Goal: Information Seeking & Learning: Learn about a topic

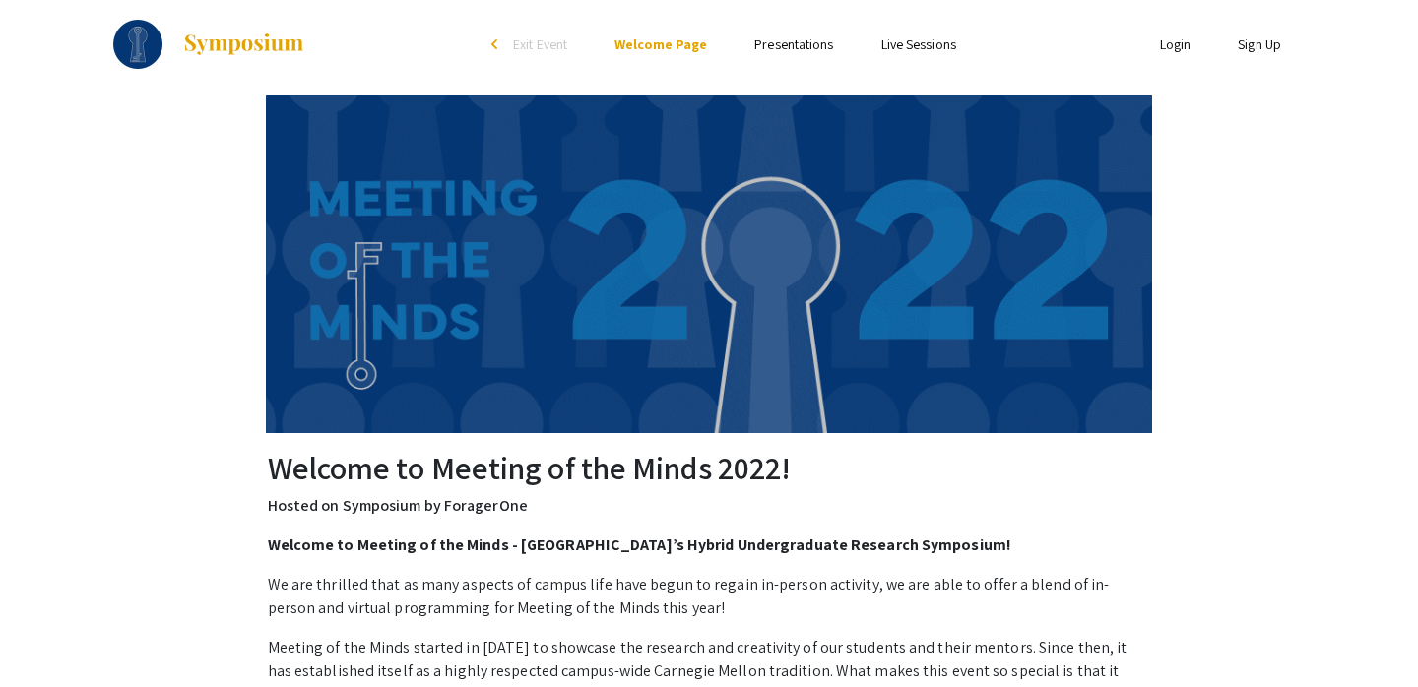
click at [793, 42] on link "Presentations" at bounding box center [793, 44] width 79 height 18
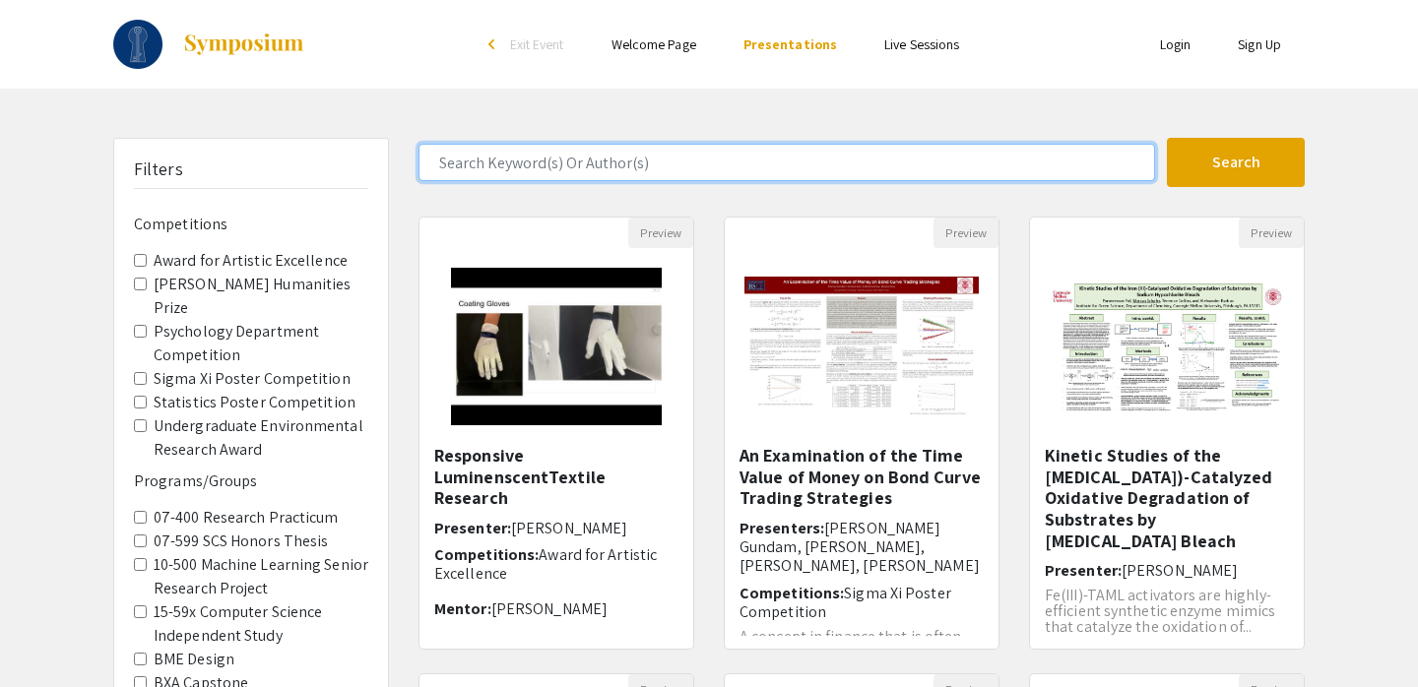
click at [532, 169] on input "Search Keyword(s) Or Author(s)" at bounding box center [787, 162] width 737 height 37
type input "[PERSON_NAME]"
click at [1167, 138] on button "Search" at bounding box center [1236, 162] width 138 height 49
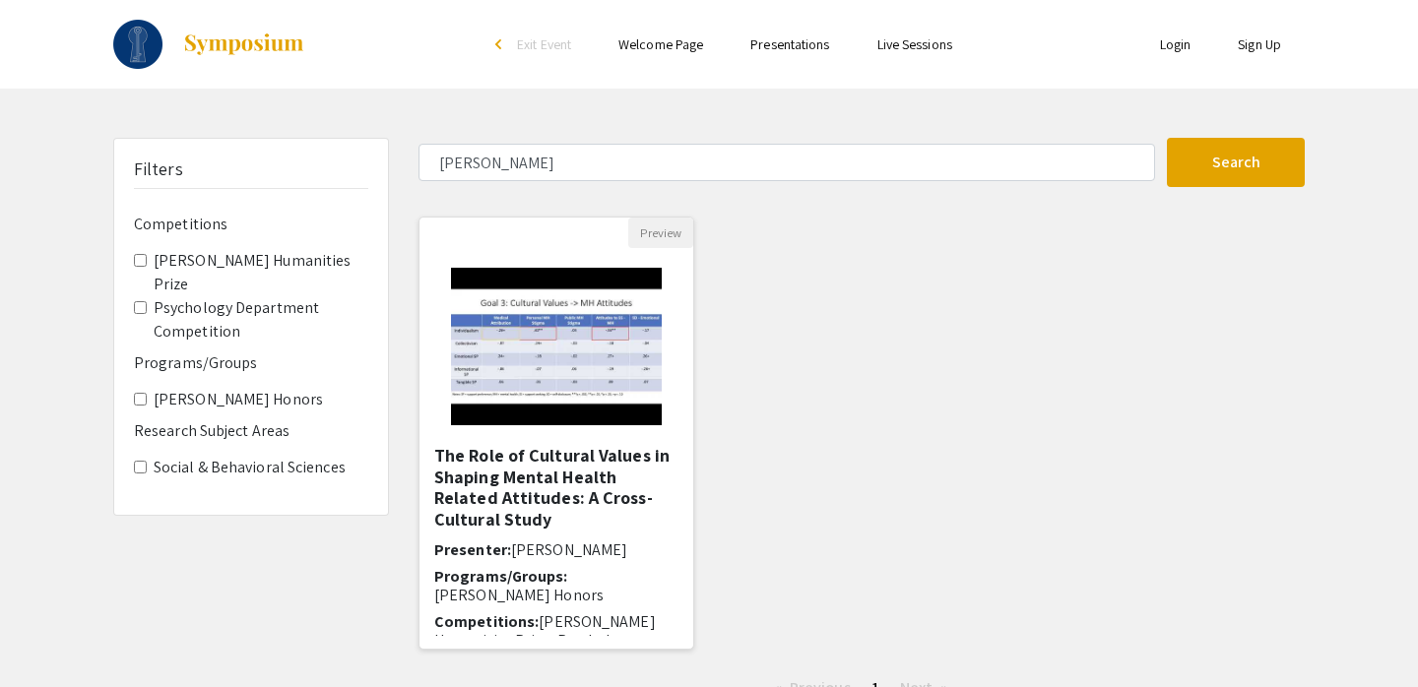
click at [598, 476] on h5 "The Role of Cultural Values in Shaping Mental Health Related Attitudes: A Cross…" at bounding box center [556, 487] width 244 height 85
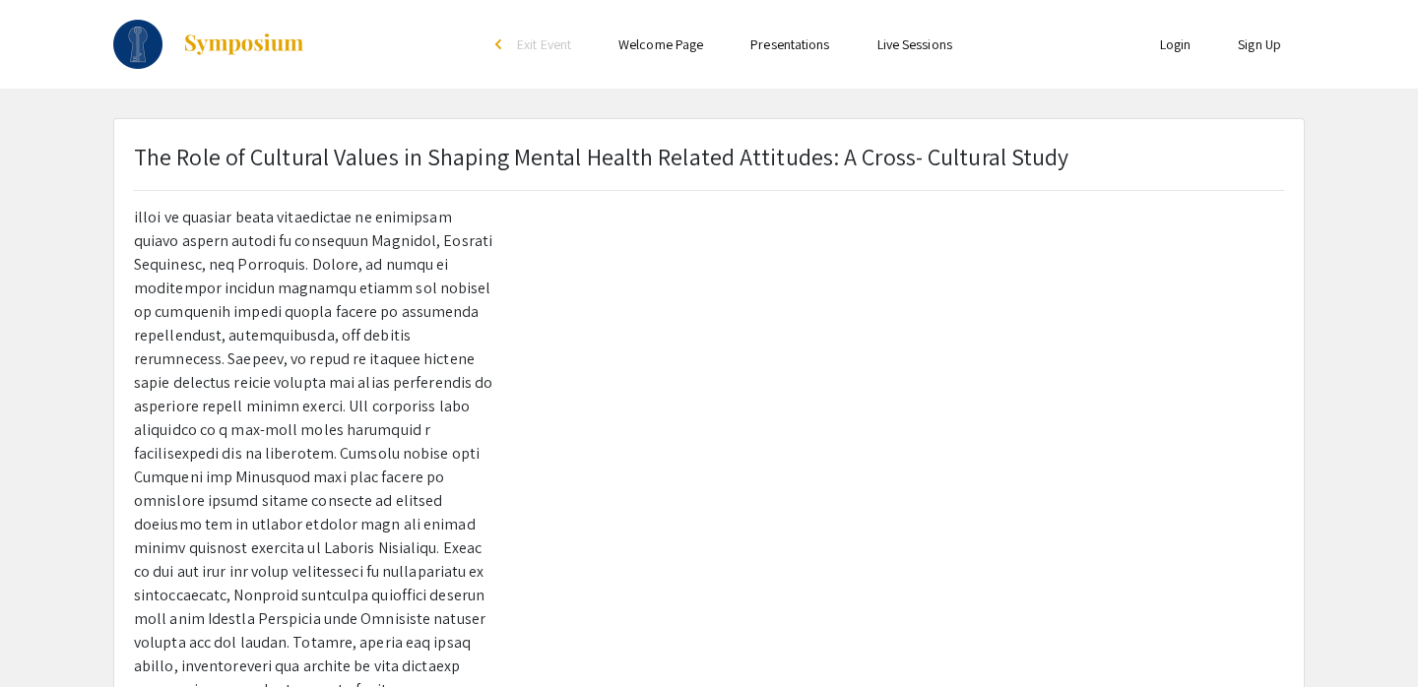
click at [260, 36] on img at bounding box center [243, 44] width 123 height 24
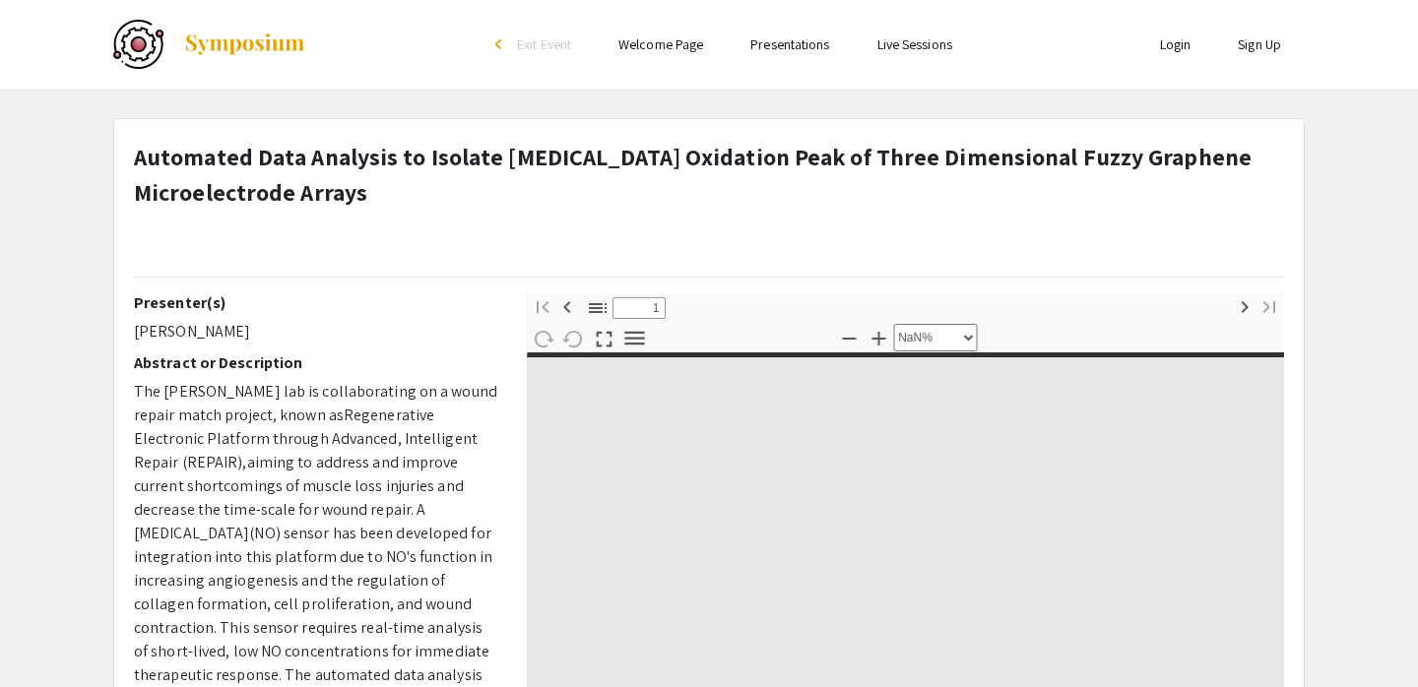
type input "0"
select select "custom"
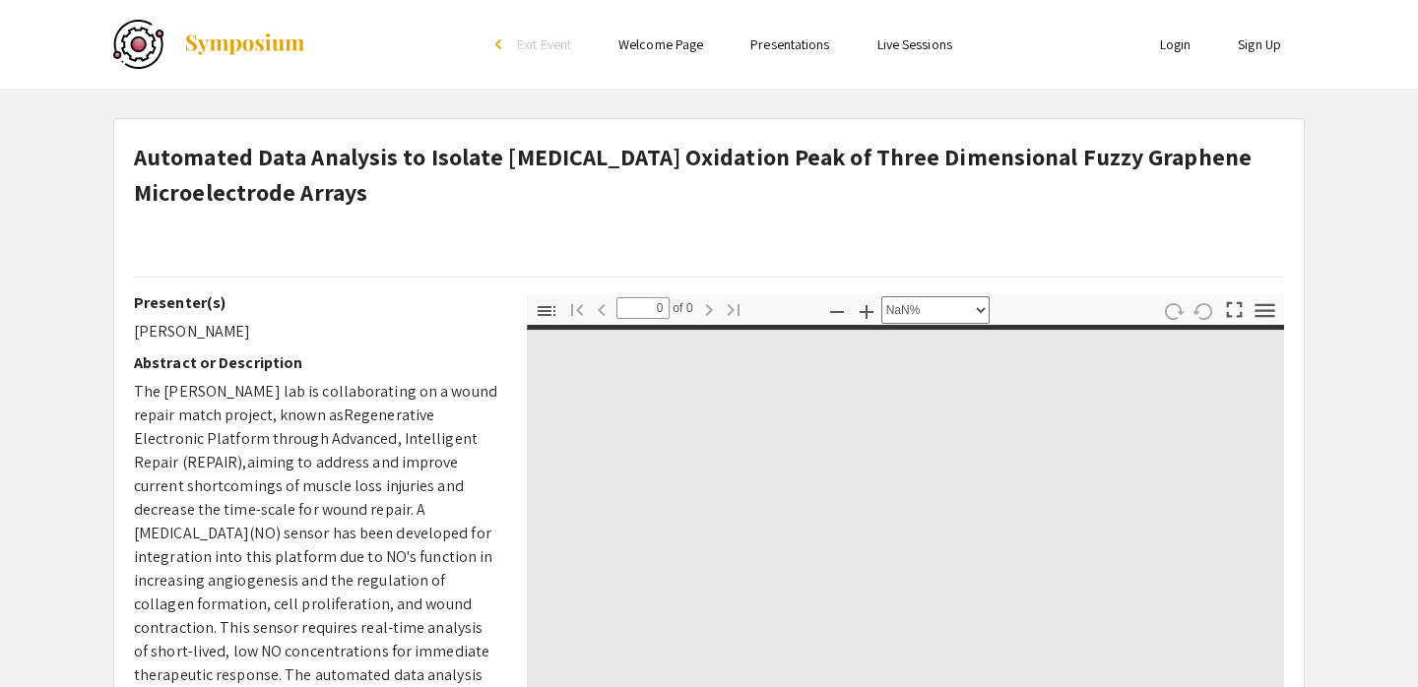
type input "1"
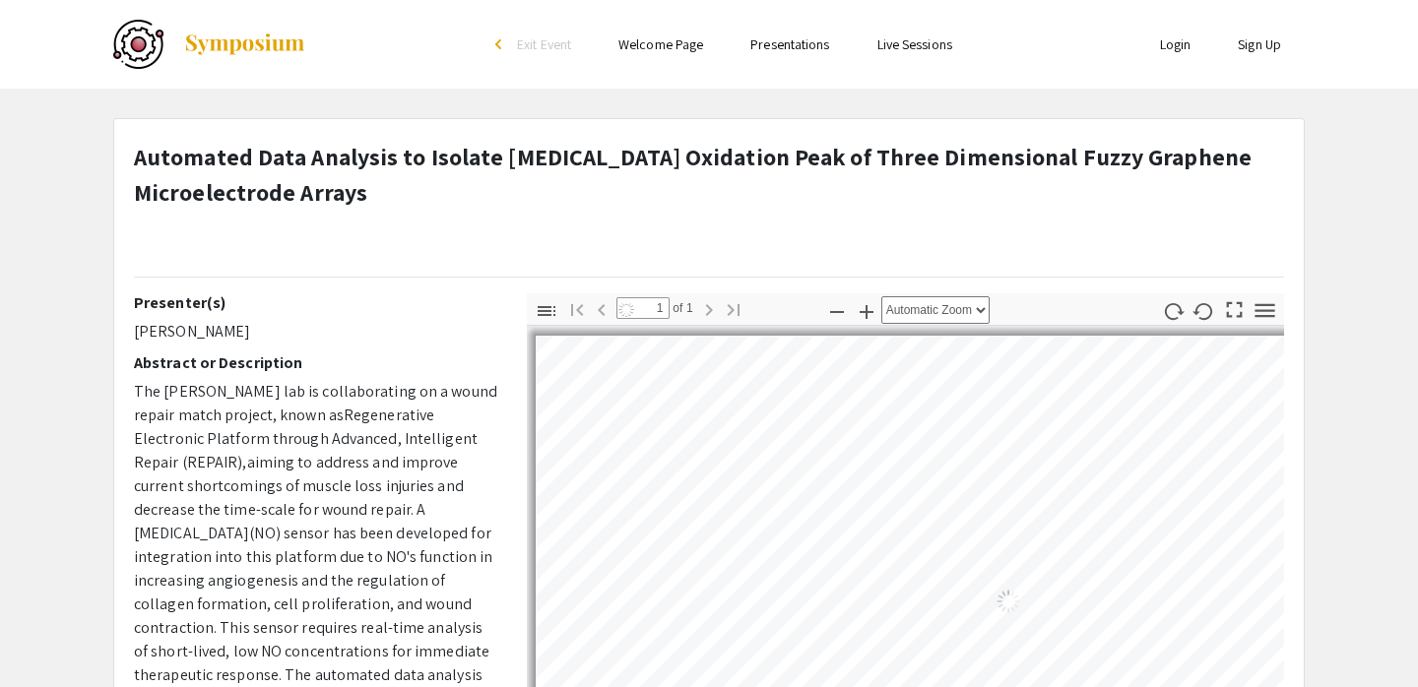
select select "auto"
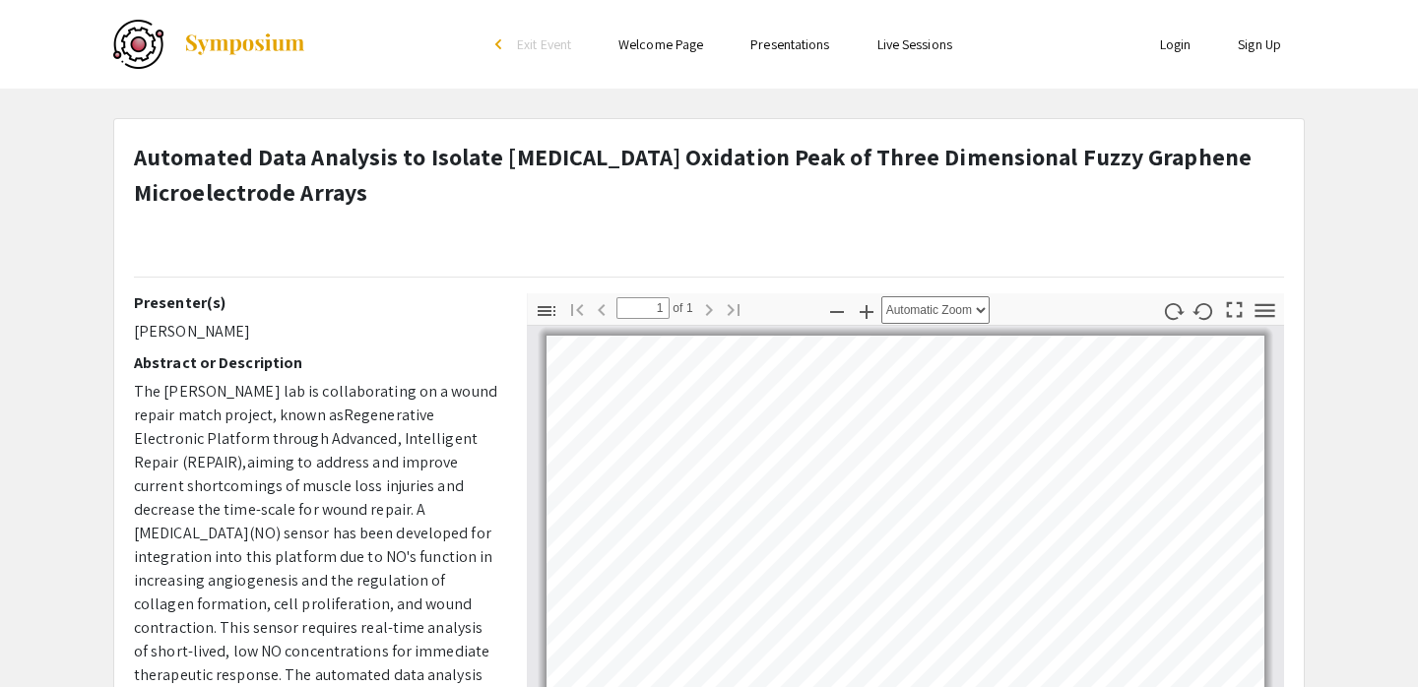
click at [763, 44] on link "Presentations" at bounding box center [789, 44] width 79 height 18
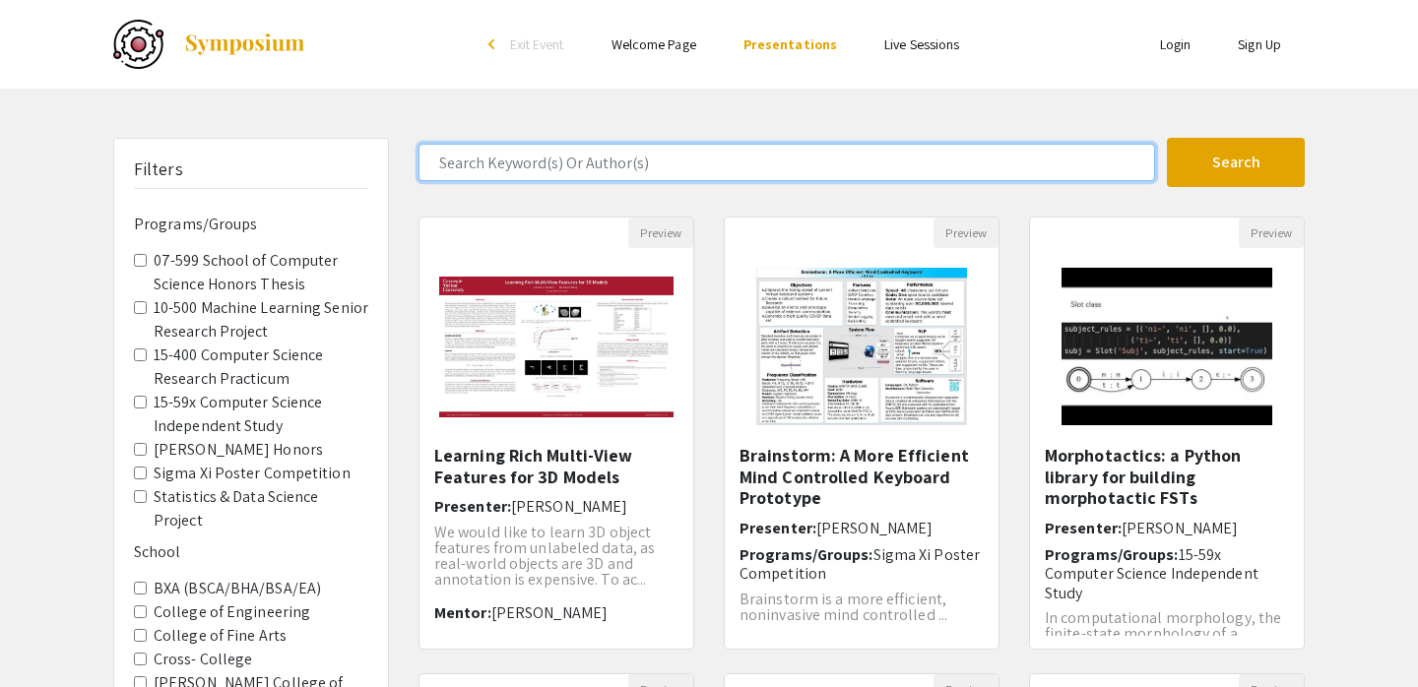
click at [665, 151] on input "Search Keyword(s) Or Author(s)" at bounding box center [787, 162] width 737 height 37
type input "[PERSON_NAME]"
click at [1167, 138] on button "Search" at bounding box center [1236, 162] width 138 height 49
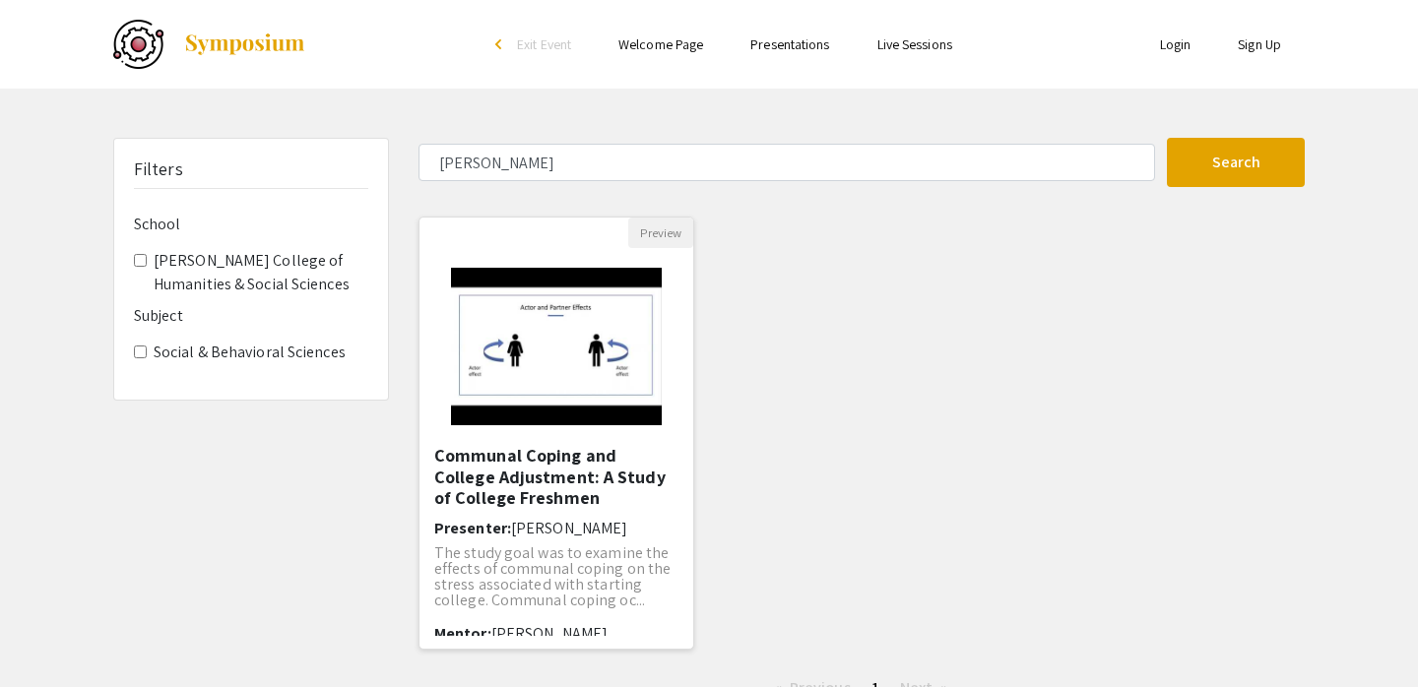
click at [626, 487] on h5 "Communal Coping and College Adjustment: A Study of College Freshmen" at bounding box center [556, 477] width 244 height 64
